Goal: Check status: Check status

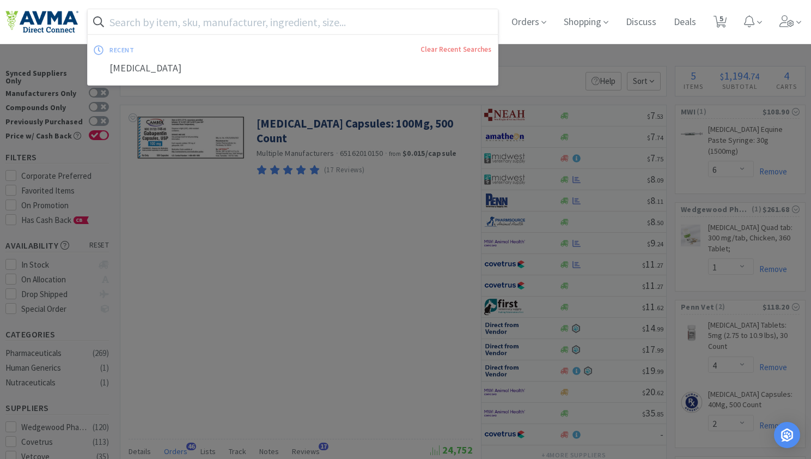
select select "6"
select select "1"
select select "4"
select select "2"
select select "3"
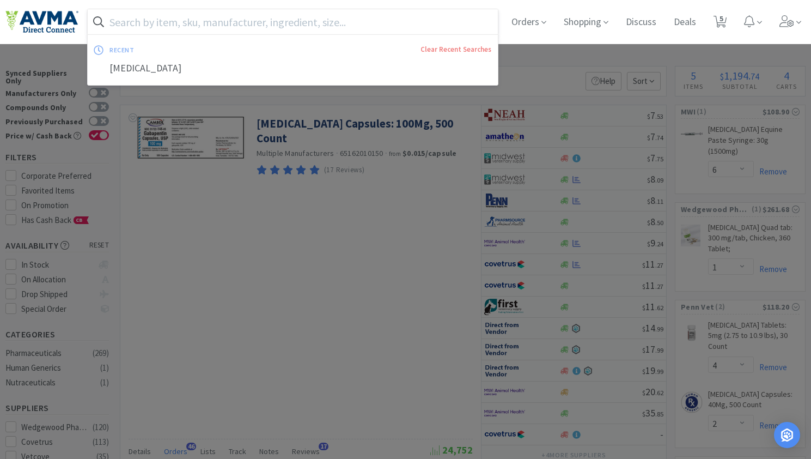
click at [184, 20] on input "text" at bounding box center [293, 21] width 410 height 25
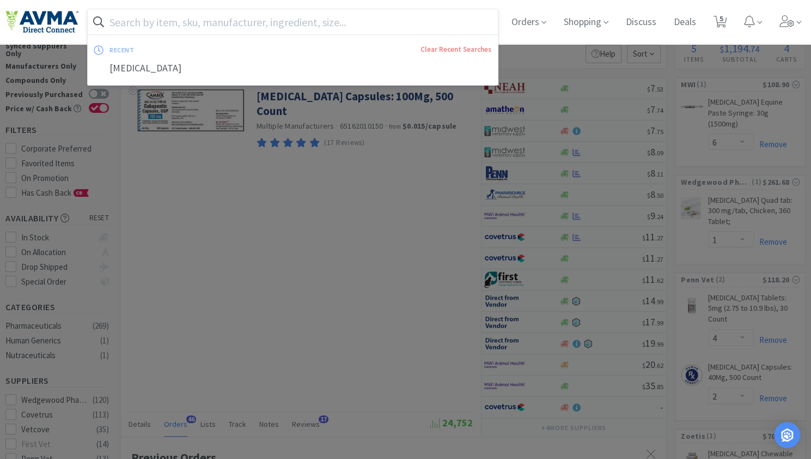
scroll to position [292, 546]
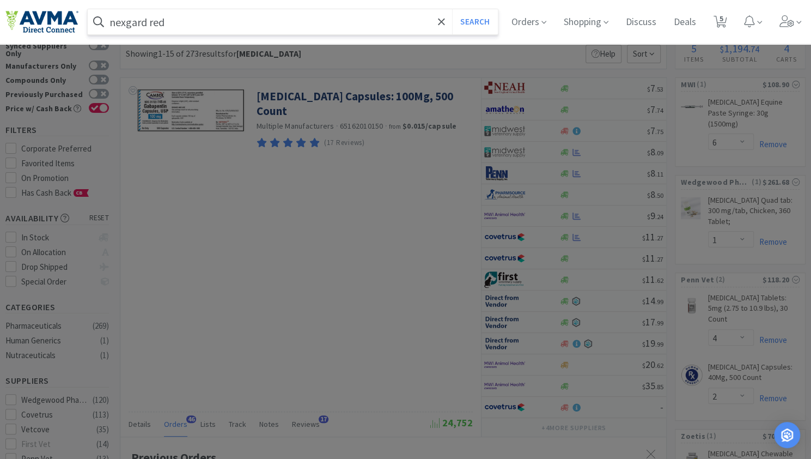
click at [452, 9] on button "Search" at bounding box center [474, 21] width 45 height 25
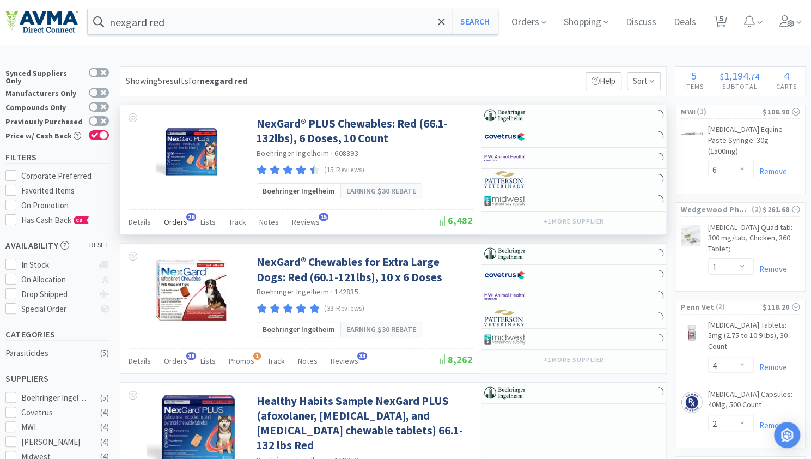
click at [182, 223] on span "Orders" at bounding box center [175, 222] width 23 height 10
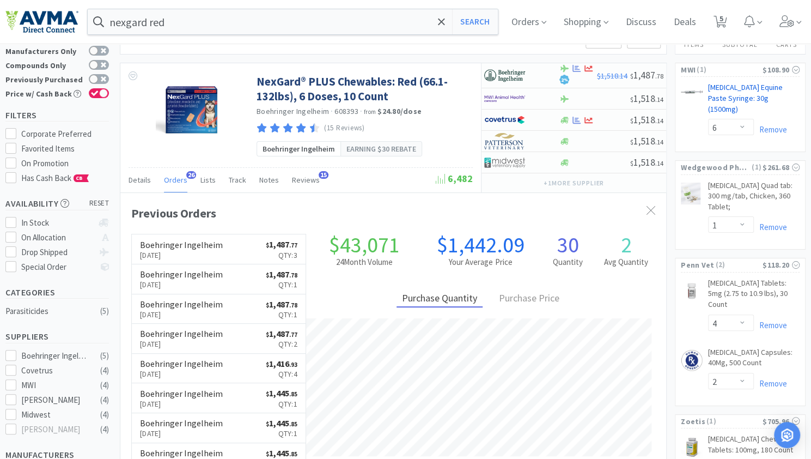
scroll to position [292, 546]
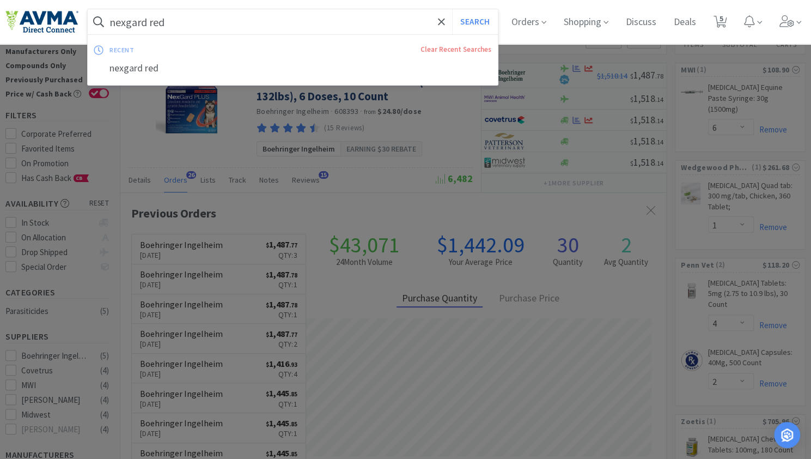
click at [167, 28] on input "nexgard red" at bounding box center [293, 21] width 410 height 25
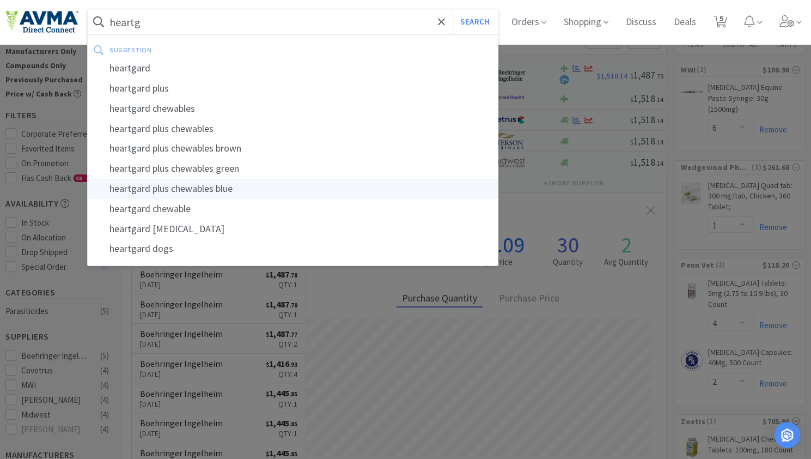
click at [191, 187] on div "heartgard plus chewables blue" at bounding box center [293, 189] width 410 height 20
type input "heartgard plus chewables blue"
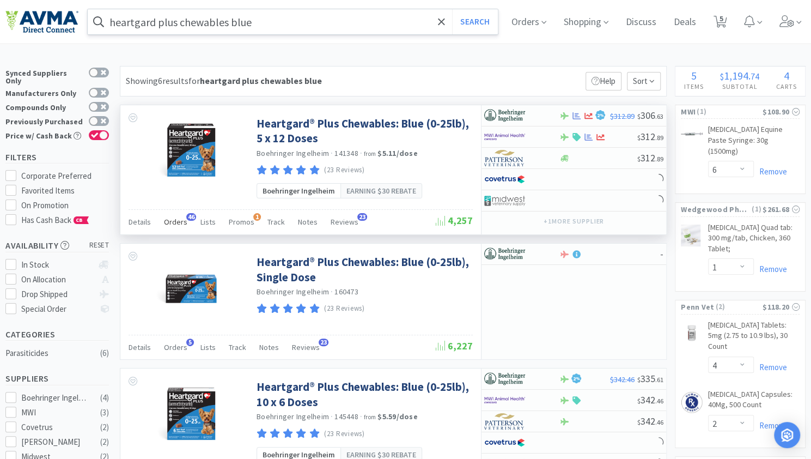
click at [172, 224] on span "Orders" at bounding box center [175, 222] width 23 height 10
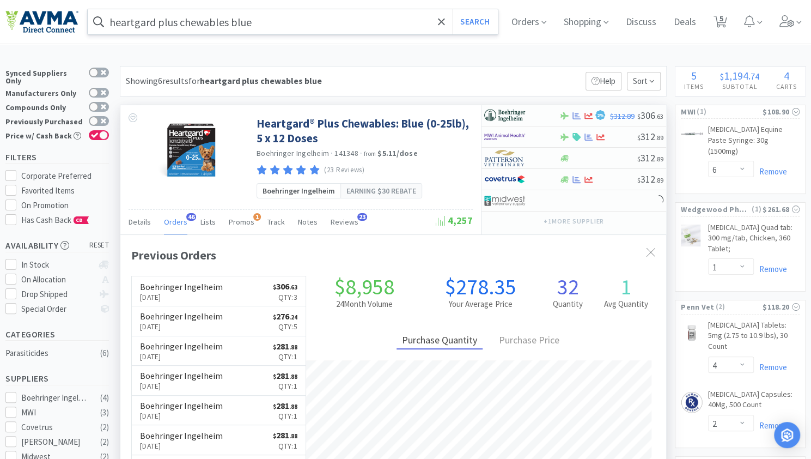
scroll to position [292, 546]
click at [176, 291] on p "[DATE]" at bounding box center [181, 297] width 83 height 12
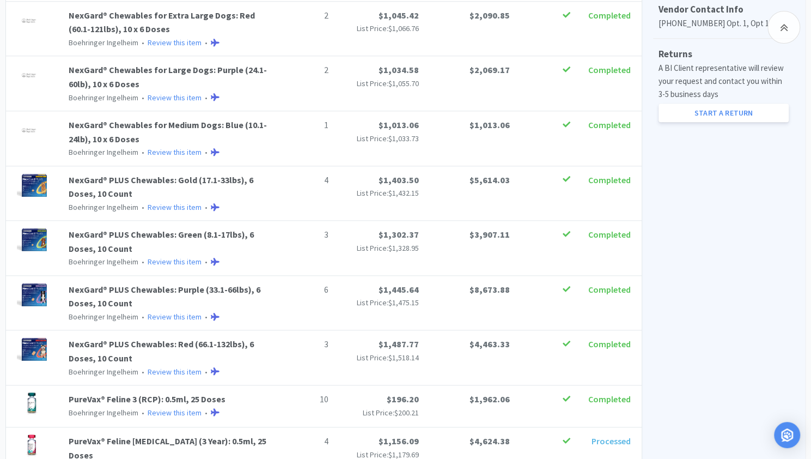
scroll to position [523, 0]
